Goal: Information Seeking & Learning: Learn about a topic

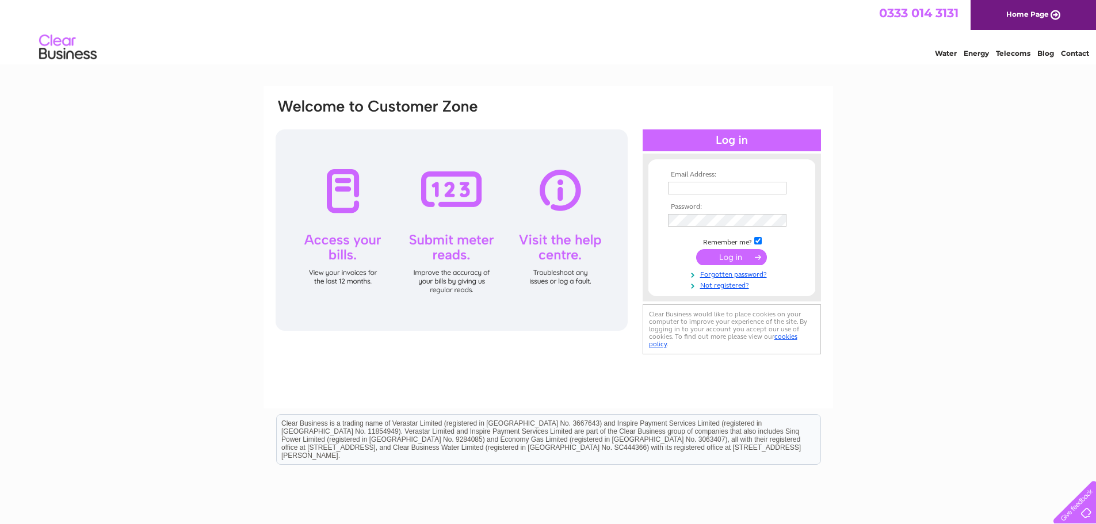
type input "[EMAIL_ADDRESS][DOMAIN_NAME]"
click at [748, 257] on input "submit" at bounding box center [731, 257] width 71 height 16
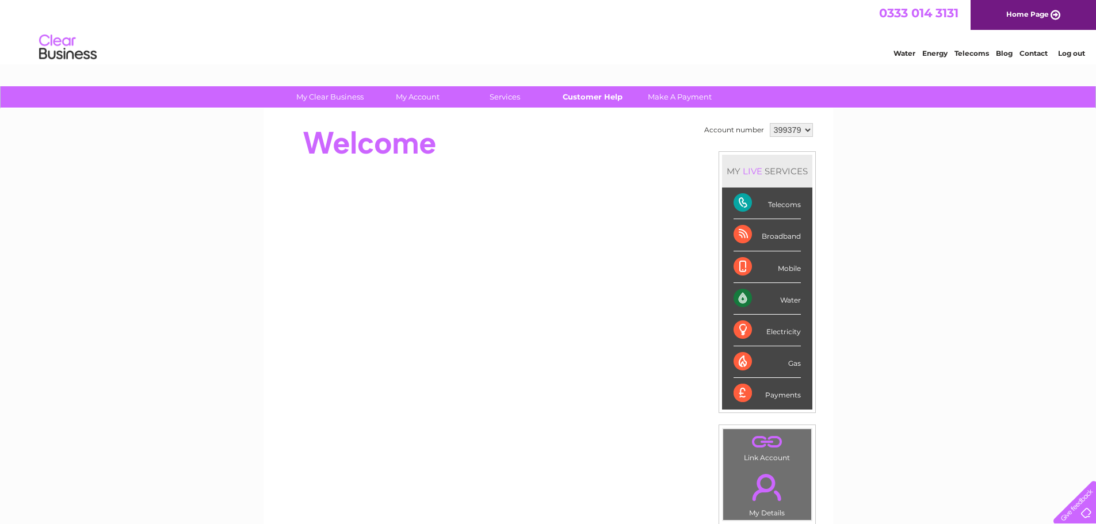
click at [607, 99] on link "Customer Help" at bounding box center [592, 96] width 95 height 21
